Goal: Transaction & Acquisition: Download file/media

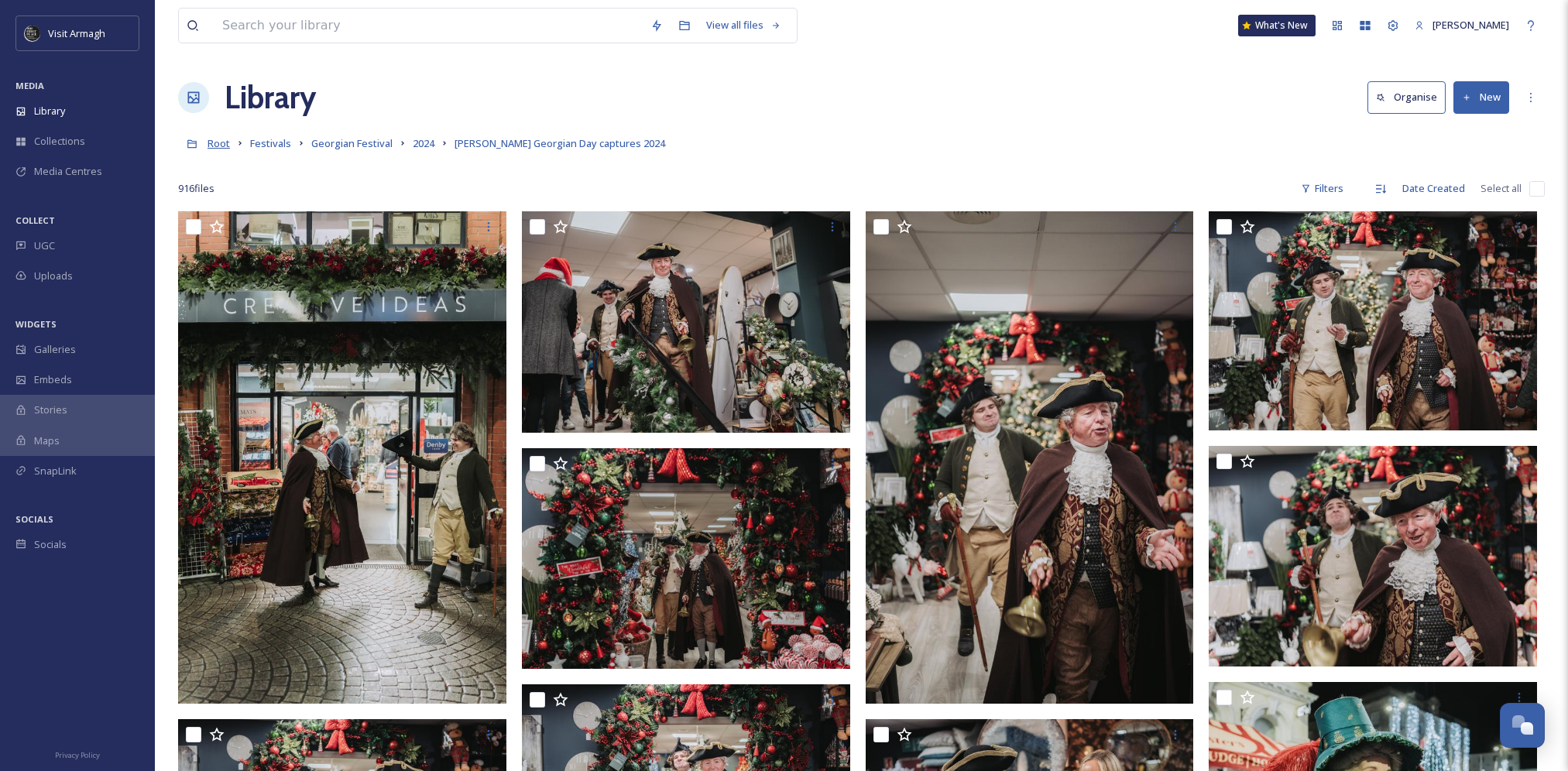
click at [215, 146] on span "Root" at bounding box center [218, 143] width 22 height 14
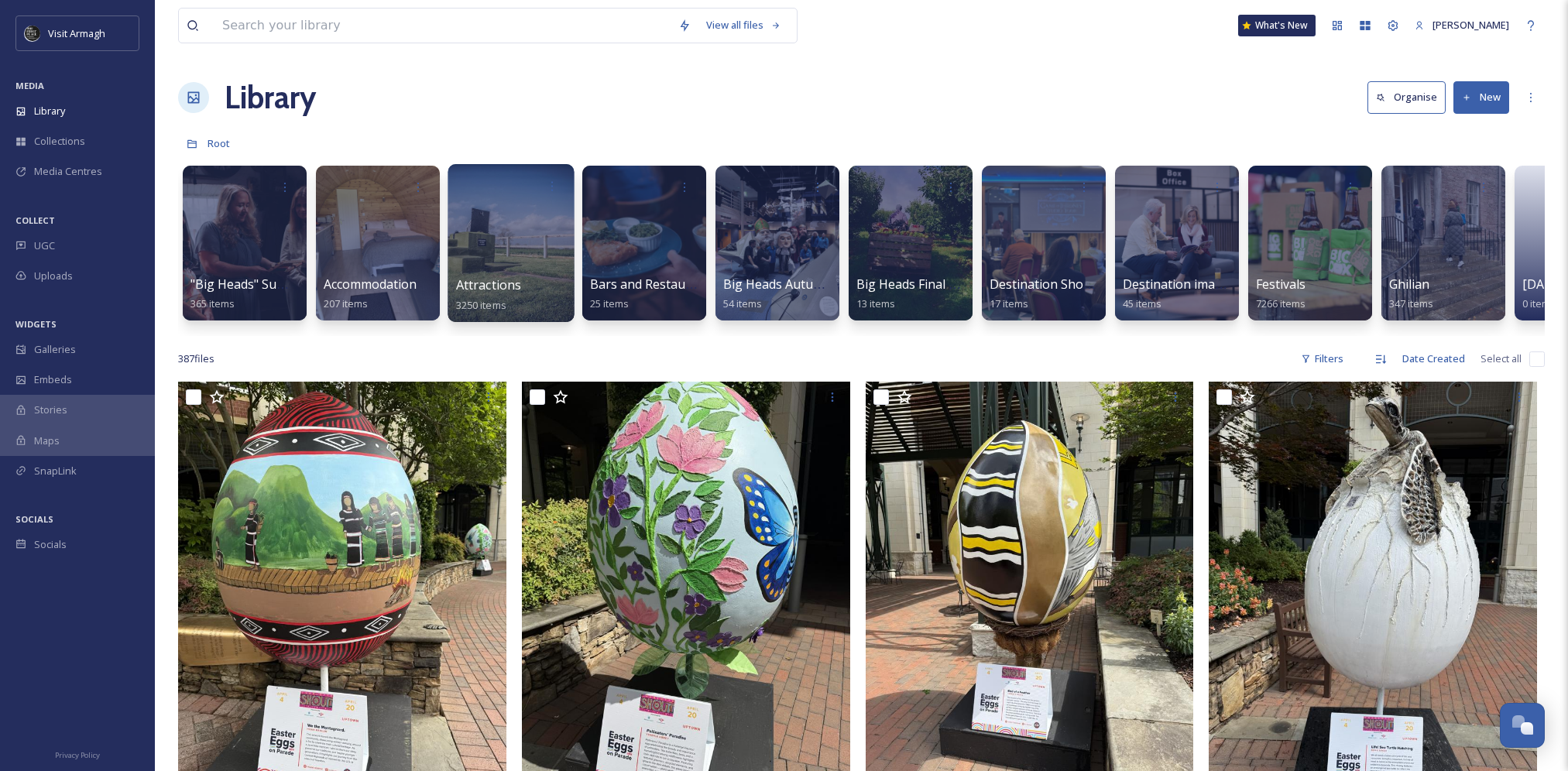
click at [539, 233] on div at bounding box center [511, 243] width 126 height 158
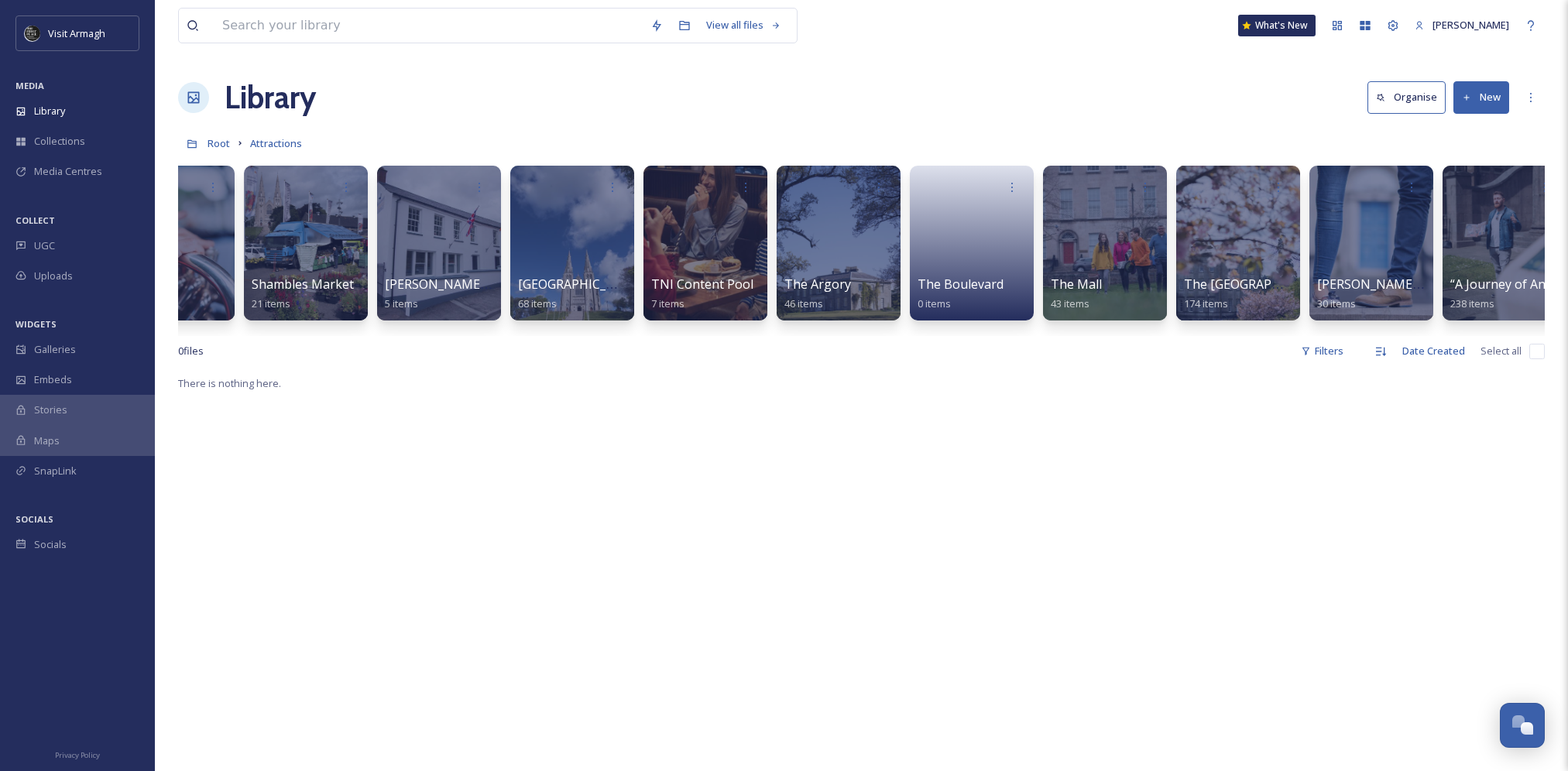
scroll to position [0, 4360]
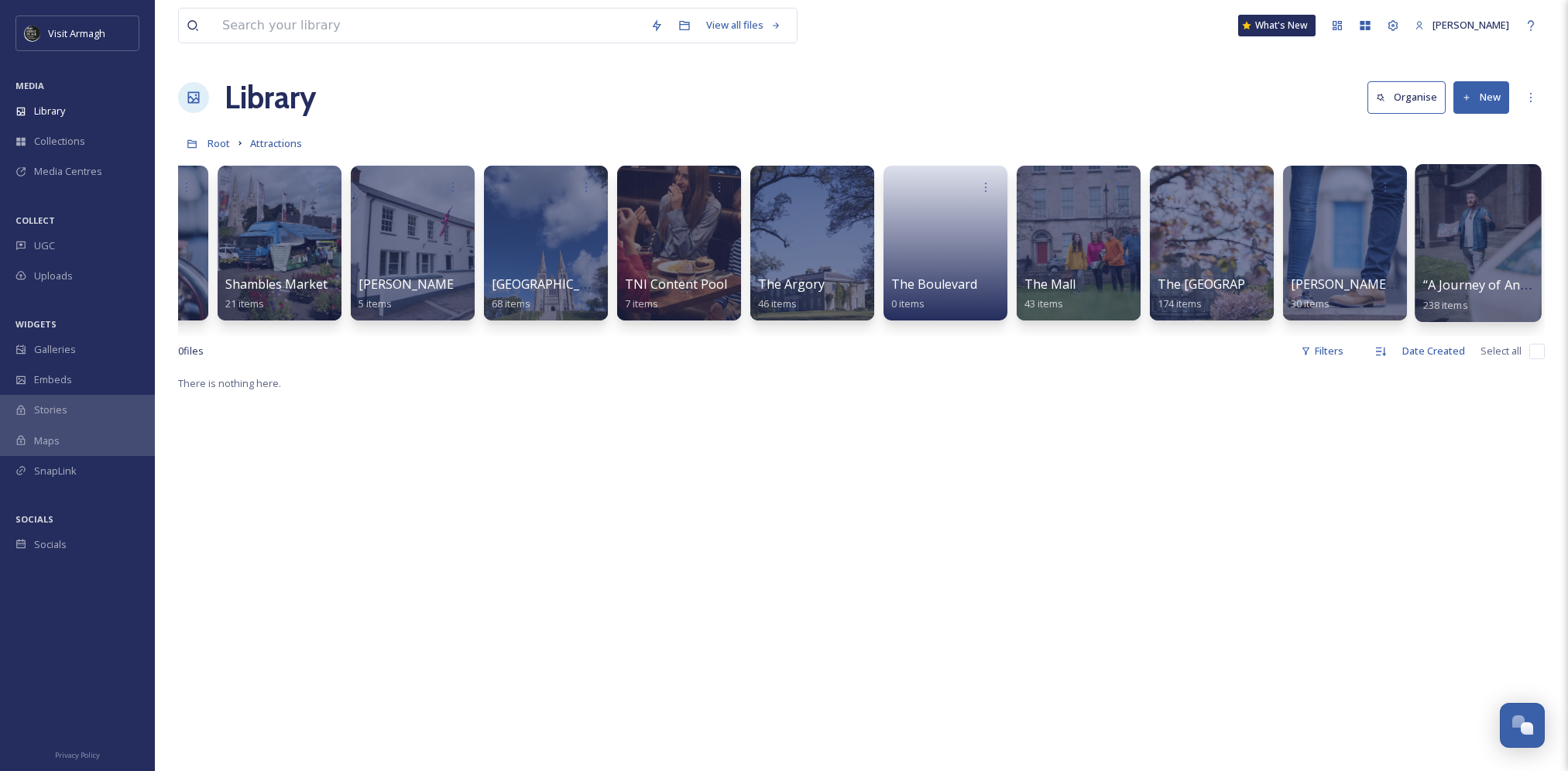
click at [1494, 214] on div at bounding box center [1477, 243] width 126 height 158
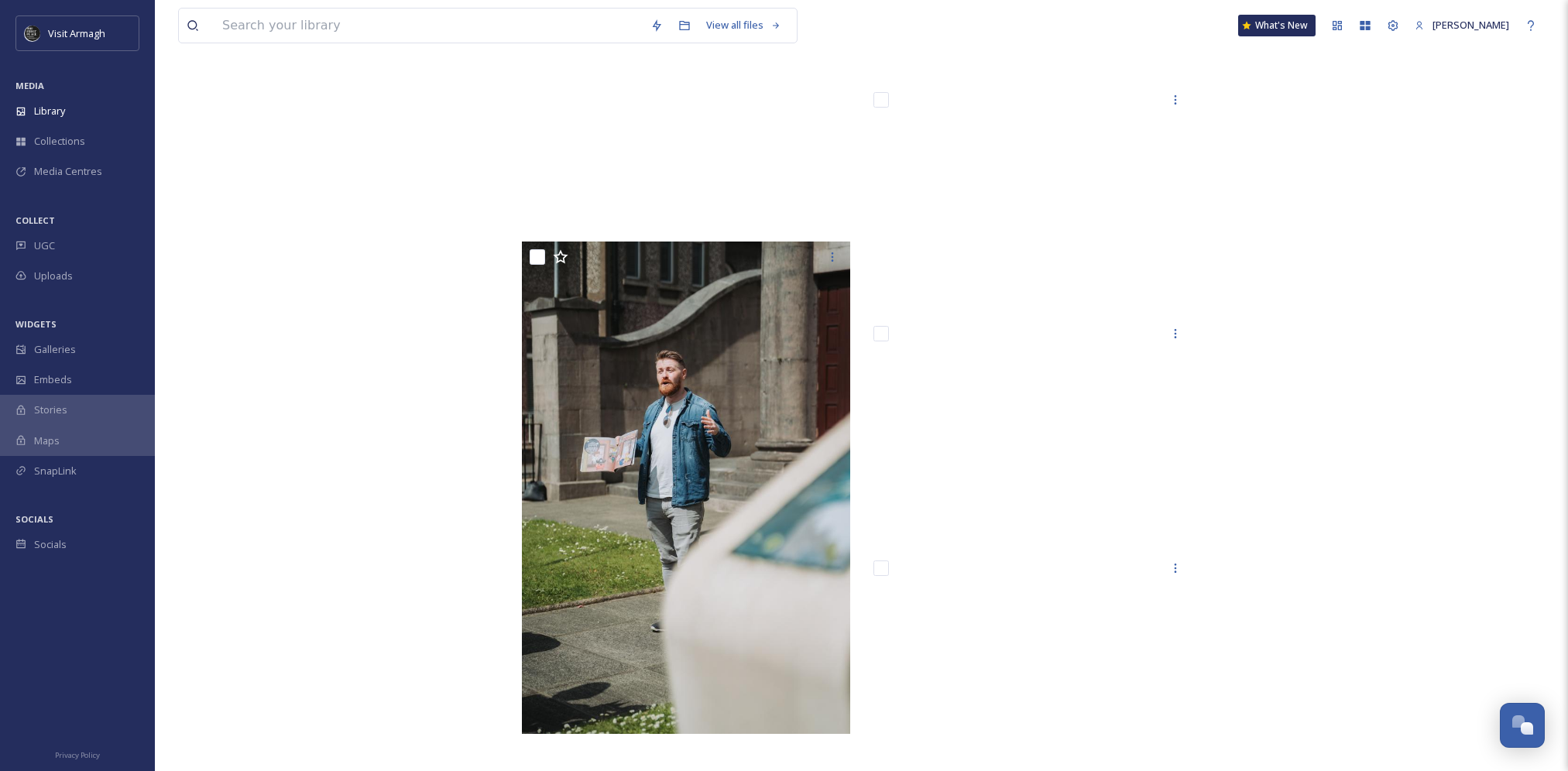
scroll to position [17100, 0]
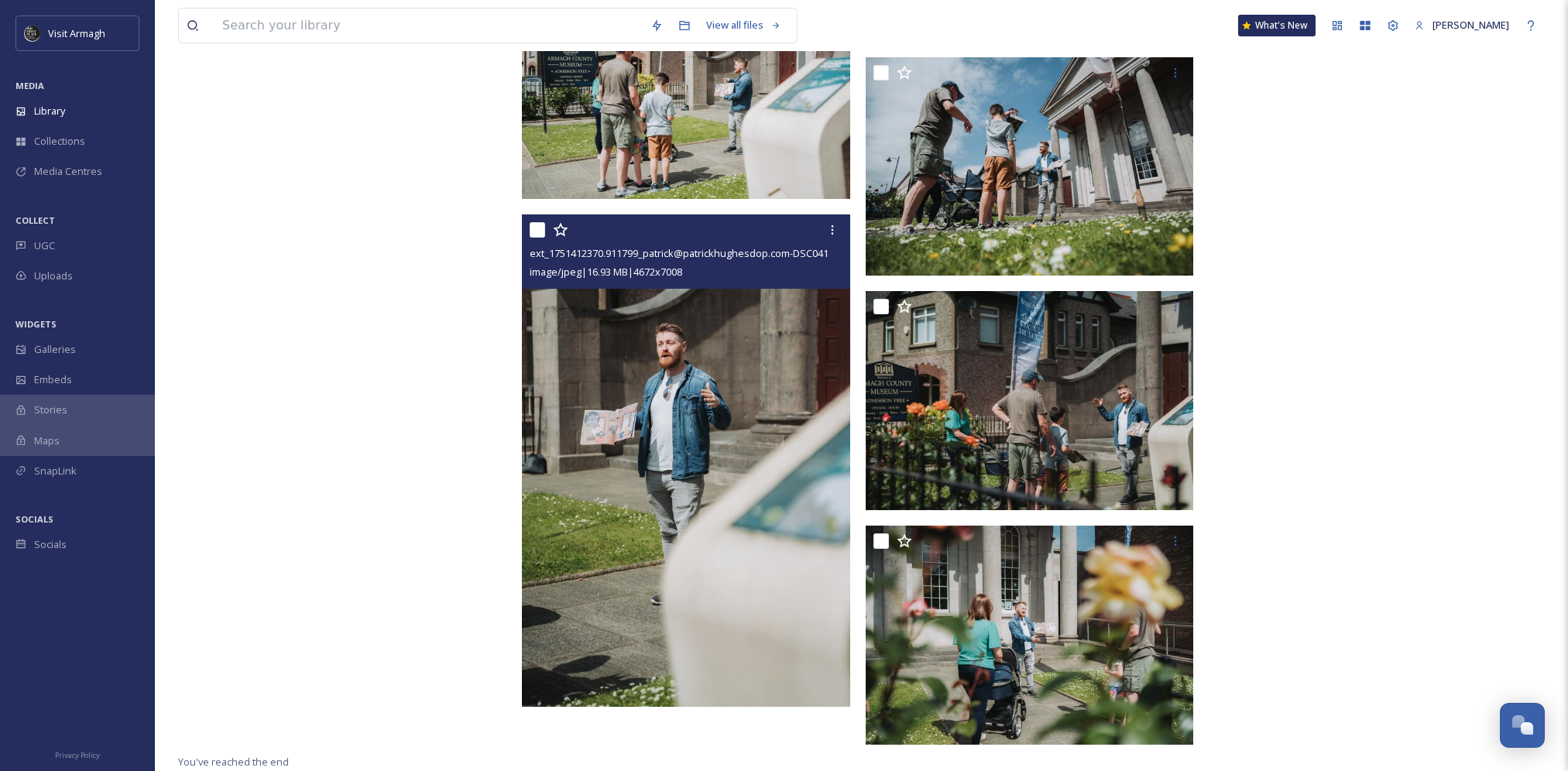
click at [678, 426] on img at bounding box center [686, 460] width 329 height 492
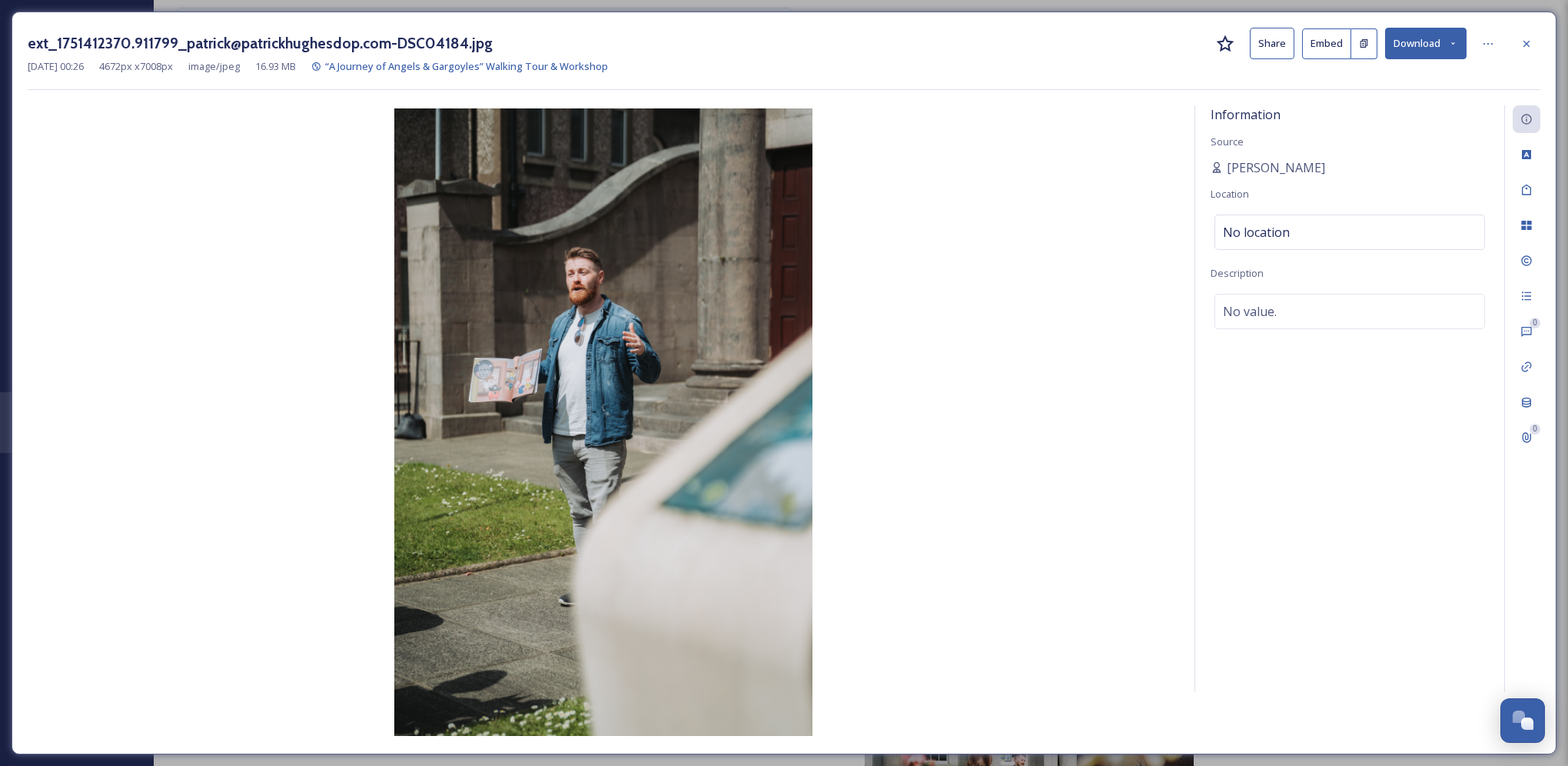
click at [1444, 45] on button "Download" at bounding box center [1426, 43] width 81 height 31
click at [1435, 76] on span "Download Original (4672 x 7008)" at bounding box center [1385, 78] width 145 height 15
click at [1529, 45] on icon at bounding box center [1527, 44] width 13 height 13
